Goal: Task Accomplishment & Management: Manage account settings

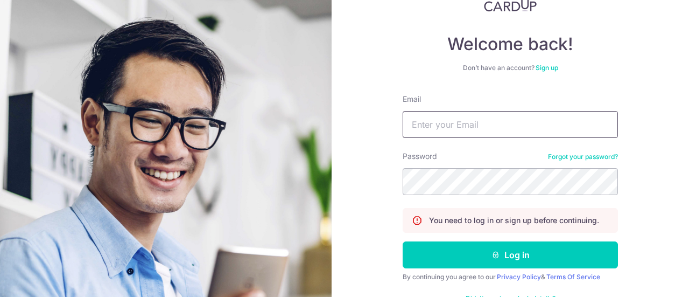
scroll to position [109, 0]
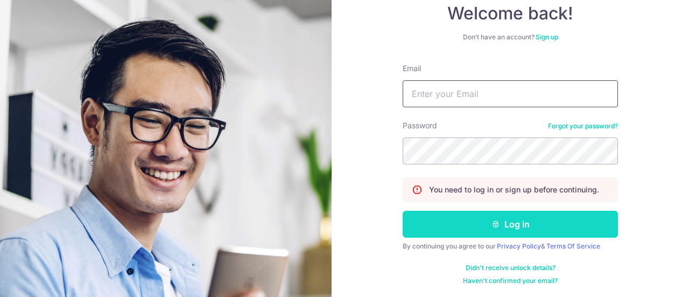
type input "[EMAIL_ADDRESS][DOMAIN_NAME]"
click at [527, 222] on button "Log in" at bounding box center [510, 223] width 215 height 27
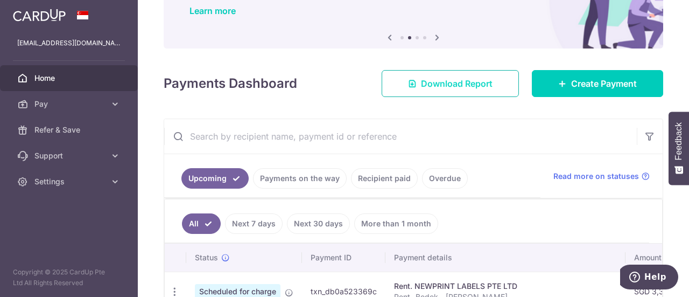
scroll to position [179, 0]
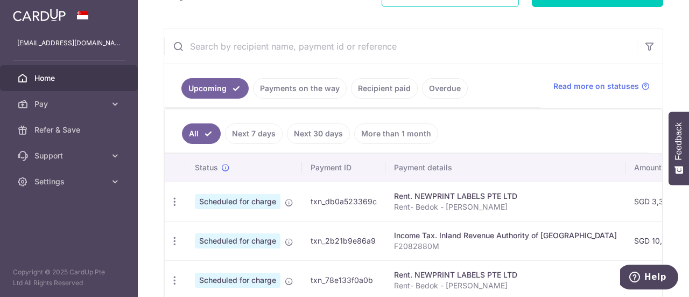
click at [325, 131] on link "Next 30 days" at bounding box center [318, 133] width 63 height 20
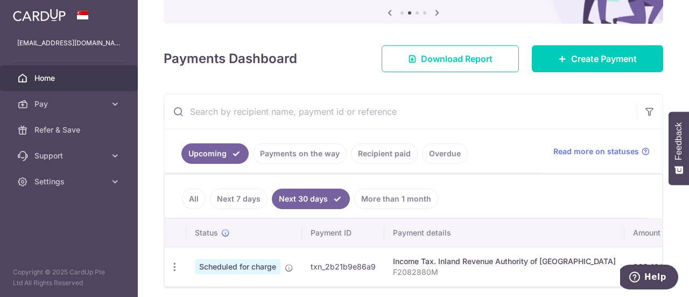
scroll to position [158, 0]
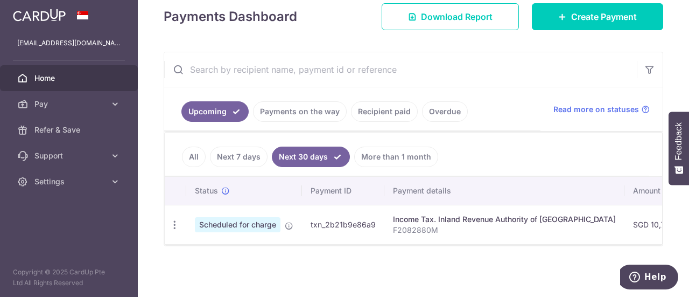
click at [239, 151] on link "Next 7 days" at bounding box center [239, 156] width 58 height 20
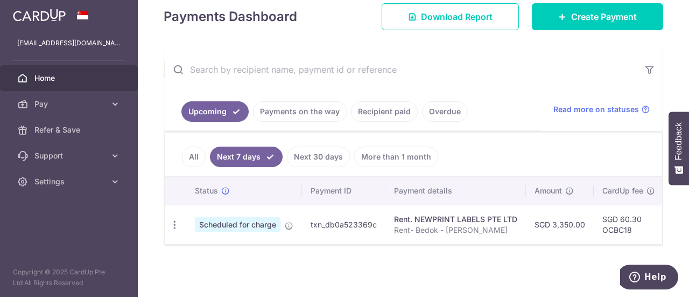
click at [382, 153] on link "More than 1 month" at bounding box center [396, 156] width 84 height 20
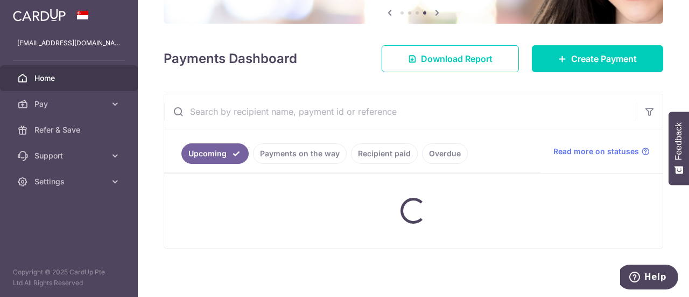
scroll to position [179, 0]
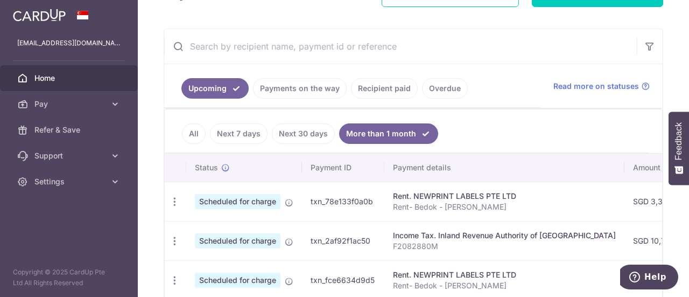
click at [382, 83] on link "Recipient paid" at bounding box center [384, 88] width 67 height 20
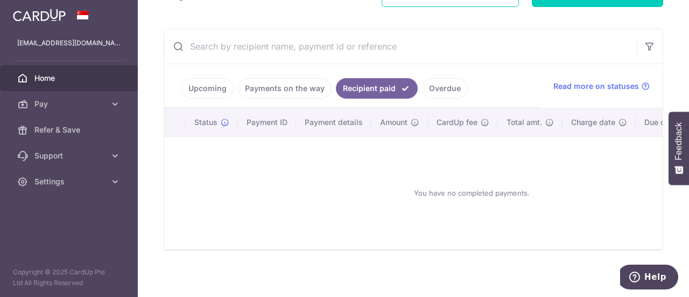
click at [201, 88] on link "Upcoming" at bounding box center [207, 88] width 52 height 20
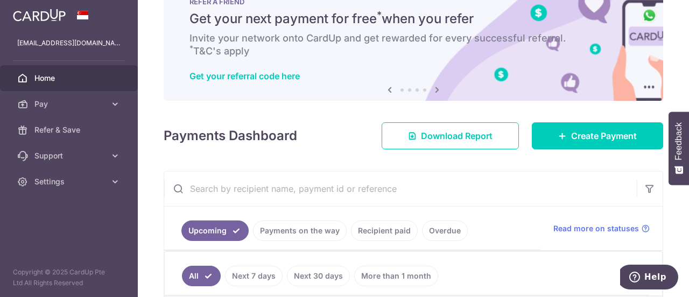
scroll to position [0, 0]
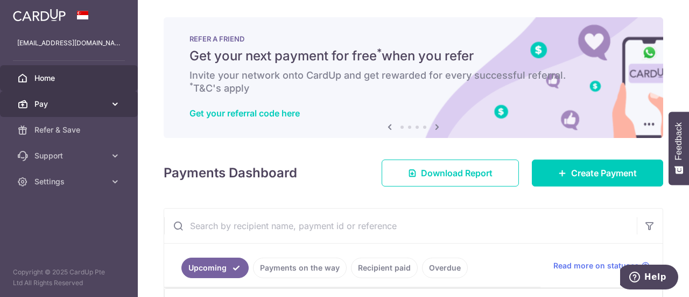
click at [114, 102] on icon at bounding box center [115, 103] width 11 height 11
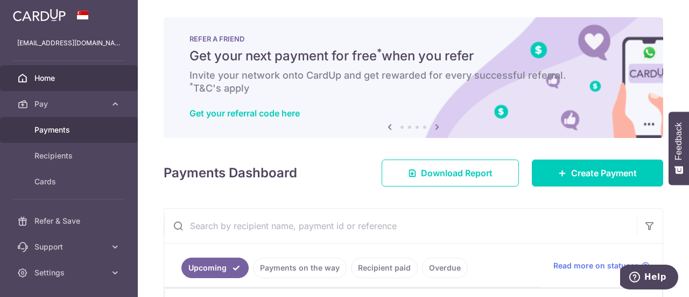
click at [53, 126] on span "Payments" at bounding box center [69, 129] width 71 height 11
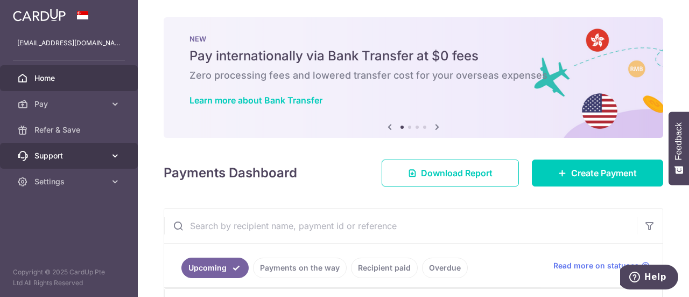
click at [112, 153] on icon at bounding box center [115, 155] width 11 height 11
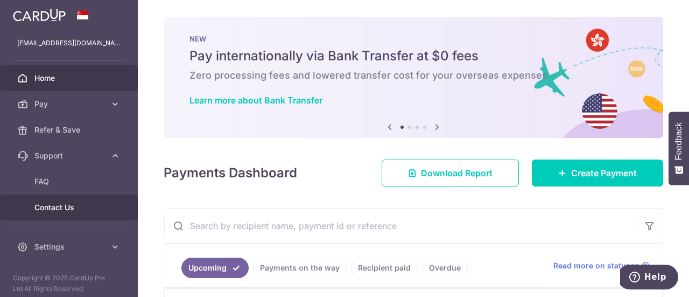
click at [66, 205] on span "Contact Us" at bounding box center [69, 207] width 71 height 11
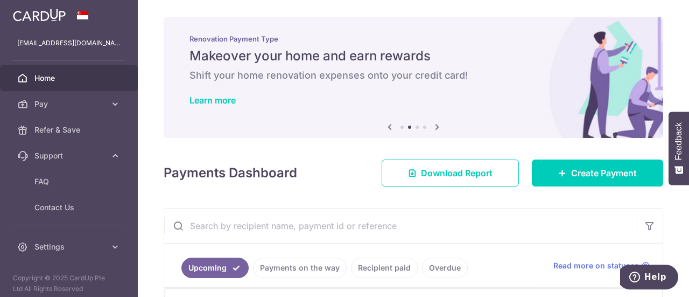
click at [56, 13] on img at bounding box center [39, 15] width 53 height 13
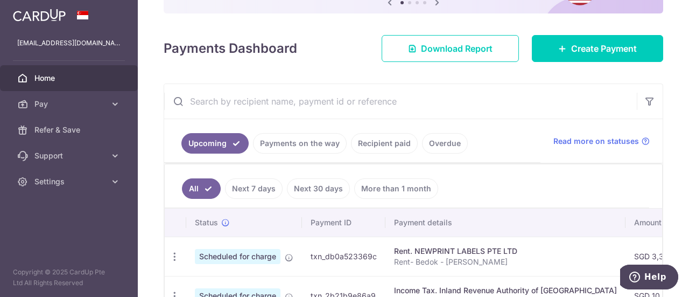
scroll to position [89, 0]
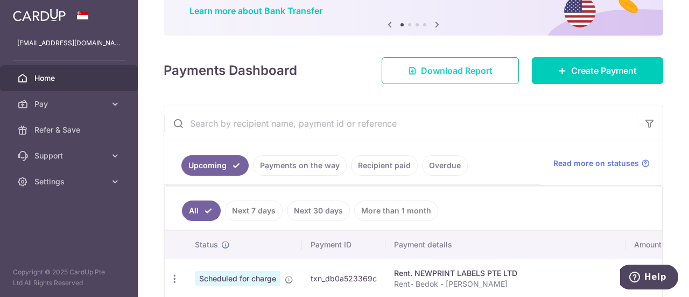
click at [446, 67] on span "Download Report" at bounding box center [457, 70] width 72 height 13
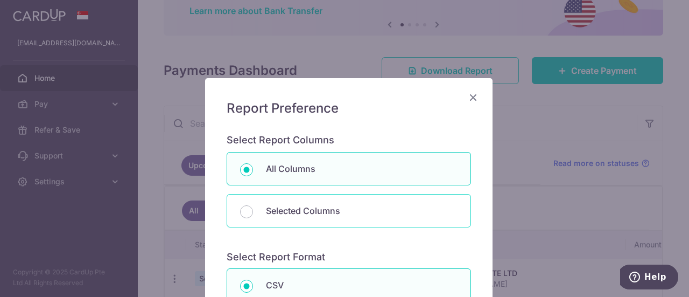
scroll to position [89, 0]
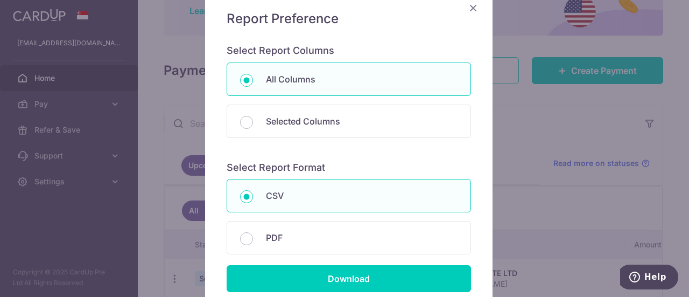
click at [472, 4] on icon "Close" at bounding box center [473, 7] width 13 height 13
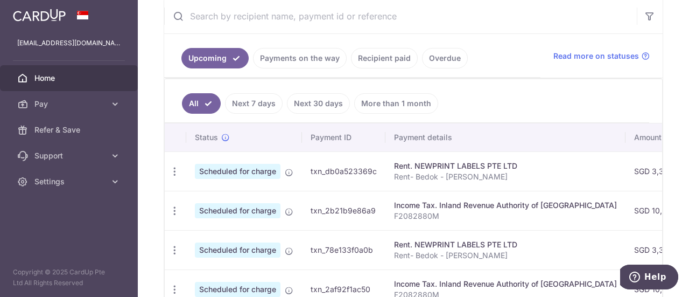
scroll to position [74, 0]
